Goal: Check status: Check status

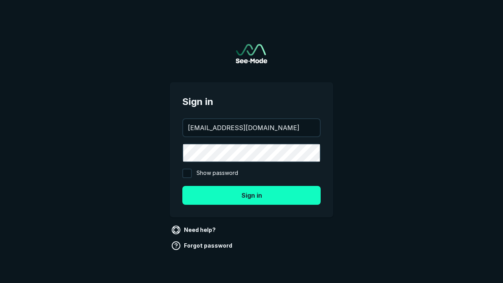
click at [251, 195] on button "Sign in" at bounding box center [251, 195] width 138 height 19
